Goal: Task Accomplishment & Management: Manage account settings

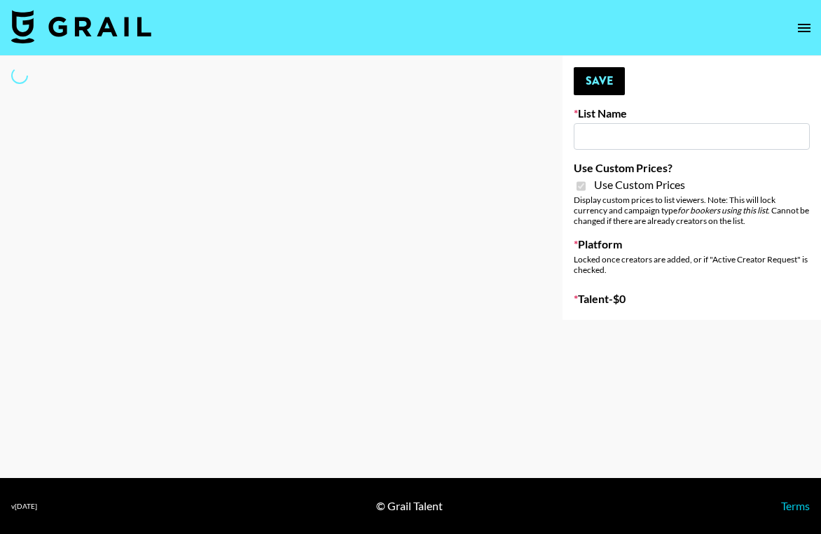
type input "Primal Harvest NEW ([DATE])"
checkbox input "true"
select select "Brand"
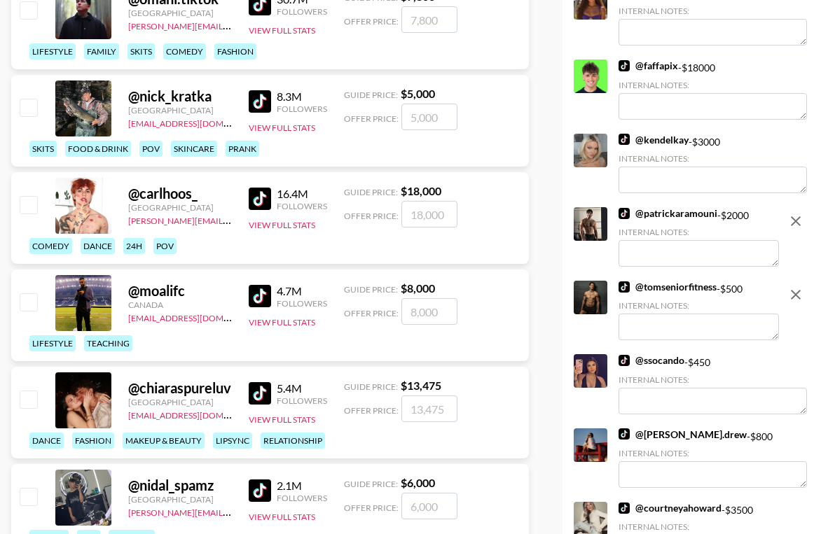
scroll to position [1522, 0]
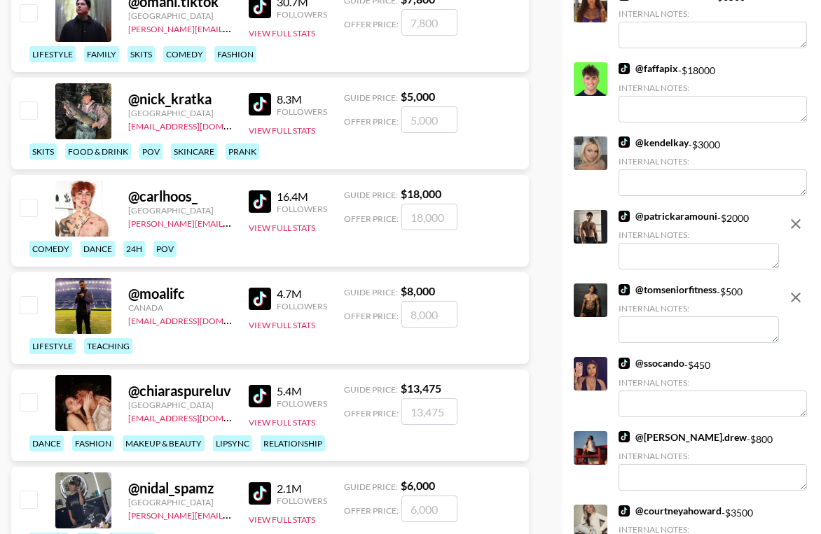
click at [795, 296] on icon "remove" at bounding box center [795, 297] width 17 height 17
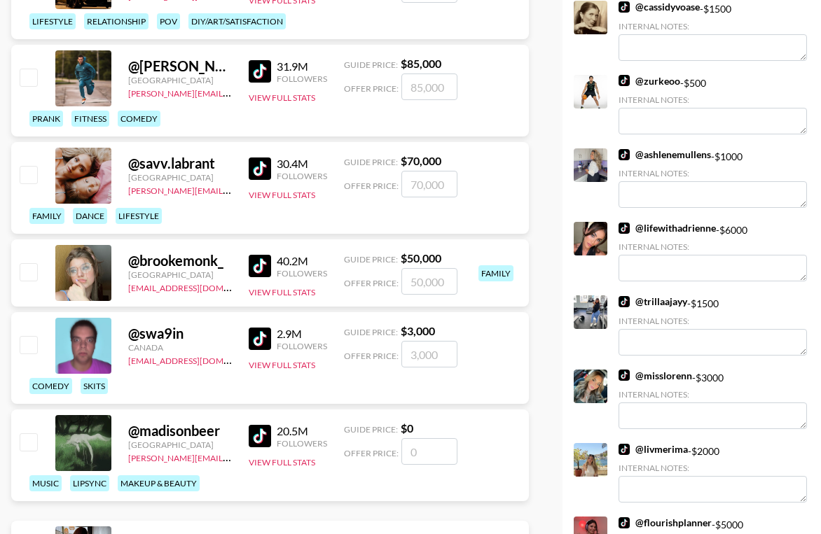
scroll to position [0, 0]
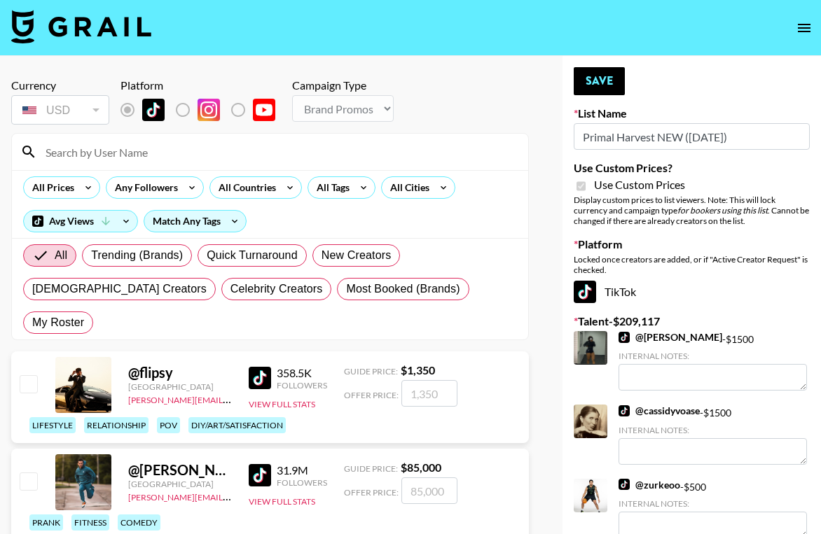
click at [109, 146] on input at bounding box center [278, 152] width 483 height 22
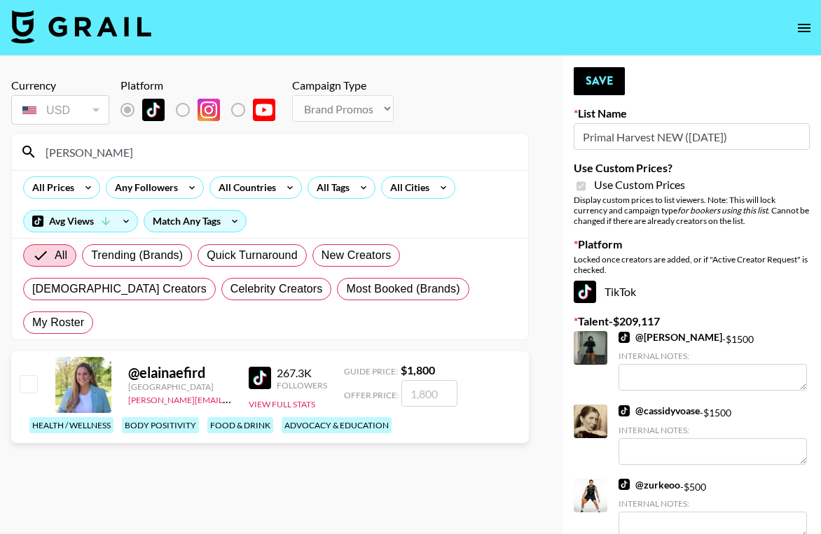
type input "[PERSON_NAME]"
click at [421, 380] on input "number" at bounding box center [429, 393] width 56 height 27
type input "2"
checkbox input "true"
type input "2"
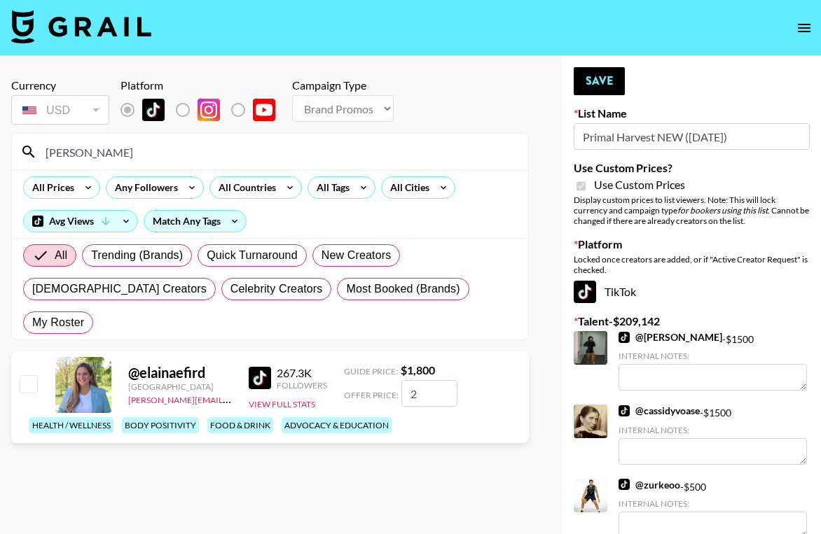
checkbox input "false"
checkbox input "true"
type input "3500"
click at [594, 89] on button "Save" at bounding box center [599, 81] width 51 height 28
checkbox input "true"
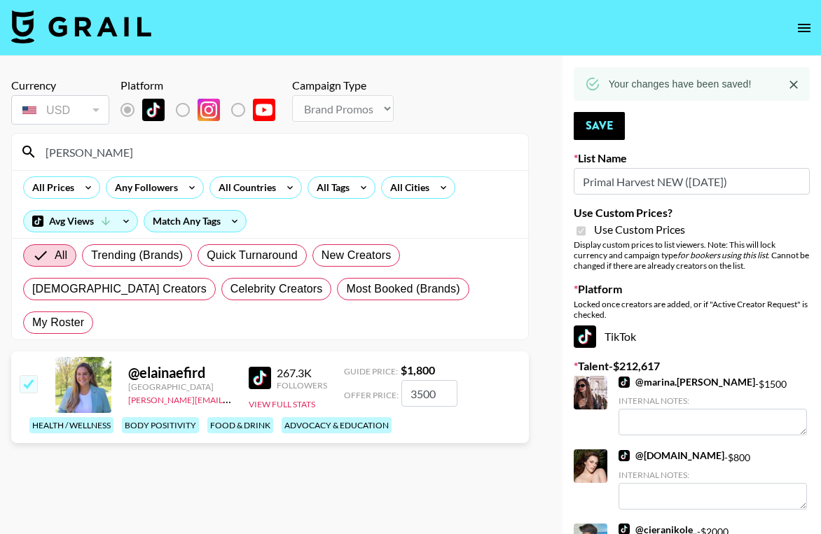
click at [93, 151] on input "[PERSON_NAME]" at bounding box center [278, 152] width 483 height 22
type input "e"
